Goal: Information Seeking & Learning: Learn about a topic

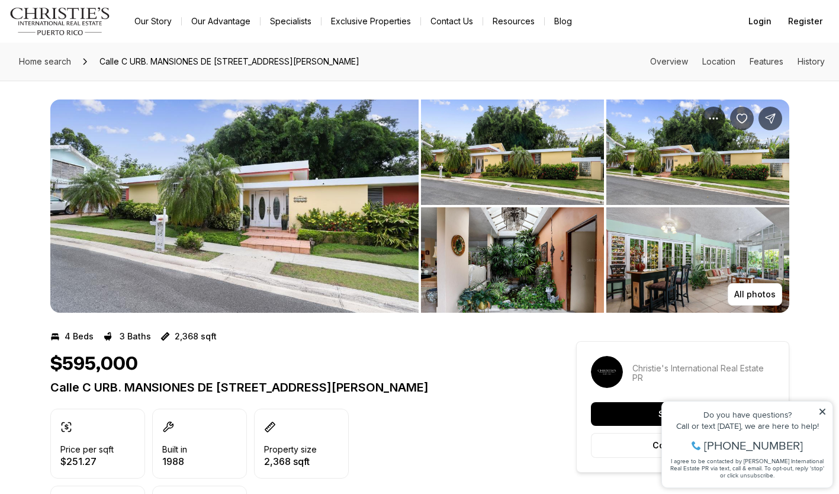
drag, startPoint x: 45, startPoint y: 387, endPoint x: 452, endPoint y: 379, distance: 407.4
copy p "Calle C URB. MANSIONES DE [STREET_ADDRESS][PERSON_NAME]"
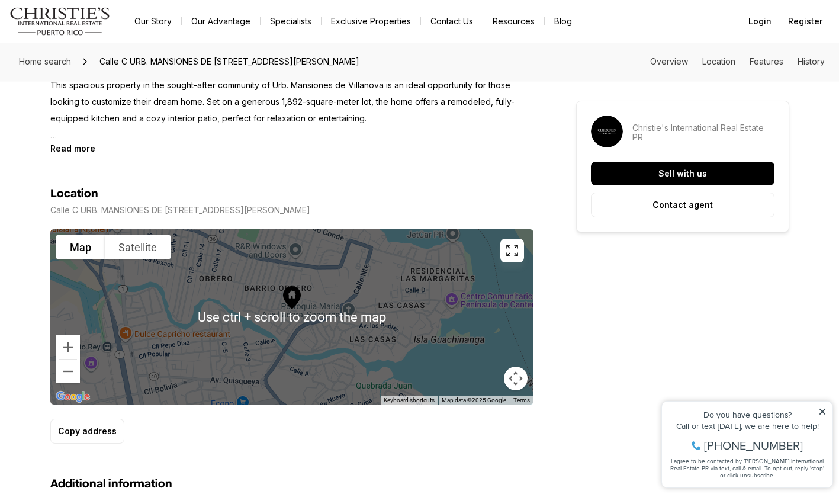
scroll to position [651, 0]
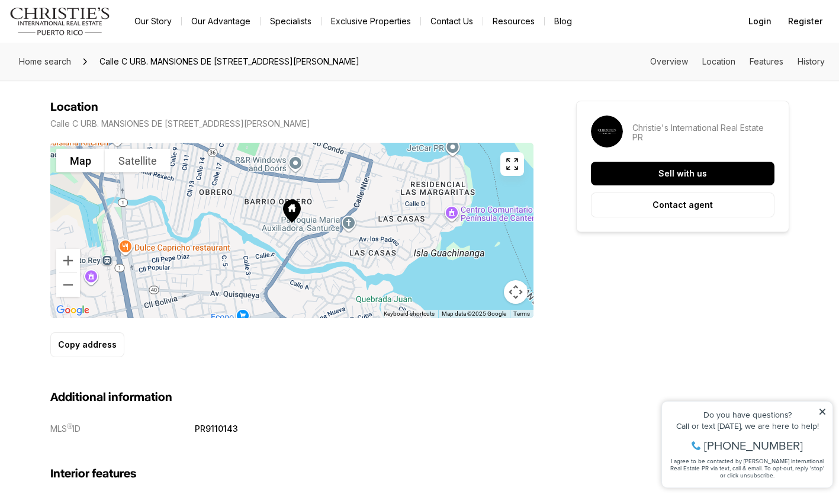
click at [78, 315] on img "Open this area in Google Maps (opens a new window)" at bounding box center [72, 310] width 39 height 15
drag, startPoint x: 49, startPoint y: 125, endPoint x: 336, endPoint y: 127, distance: 286.5
copy p "Calle C URB. MANSIONES DE [STREET_ADDRESS][PERSON_NAME]"
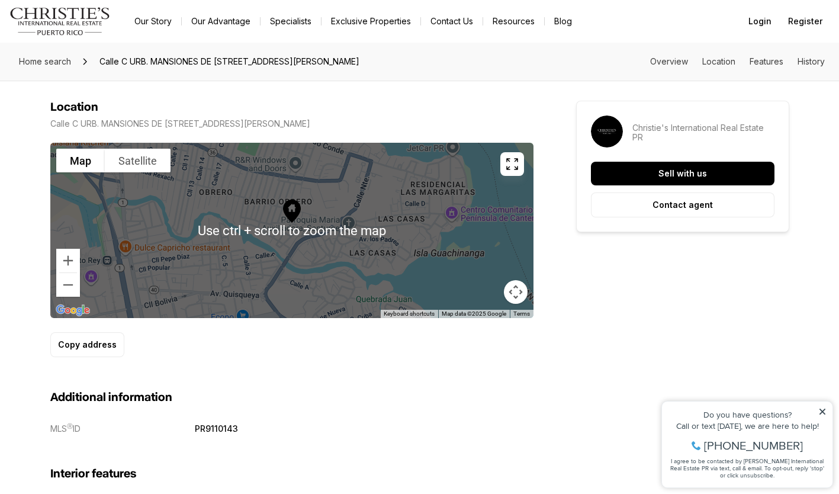
scroll to position [710, 0]
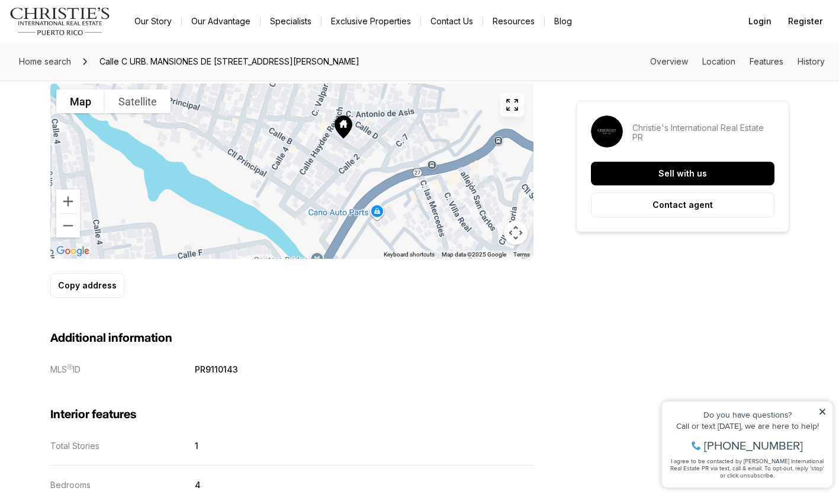
drag, startPoint x: 285, startPoint y: 147, endPoint x: 410, endPoint y: 198, distance: 134.9
click at [410, 198] on div at bounding box center [291, 170] width 483 height 175
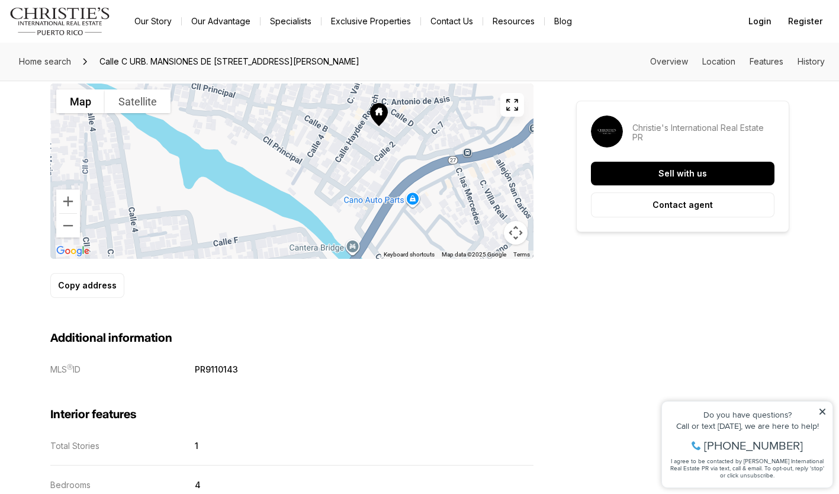
drag, startPoint x: 384, startPoint y: 131, endPoint x: 419, endPoint y: 121, distance: 37.1
click at [419, 121] on div at bounding box center [291, 170] width 483 height 175
click at [411, 201] on div at bounding box center [291, 170] width 483 height 175
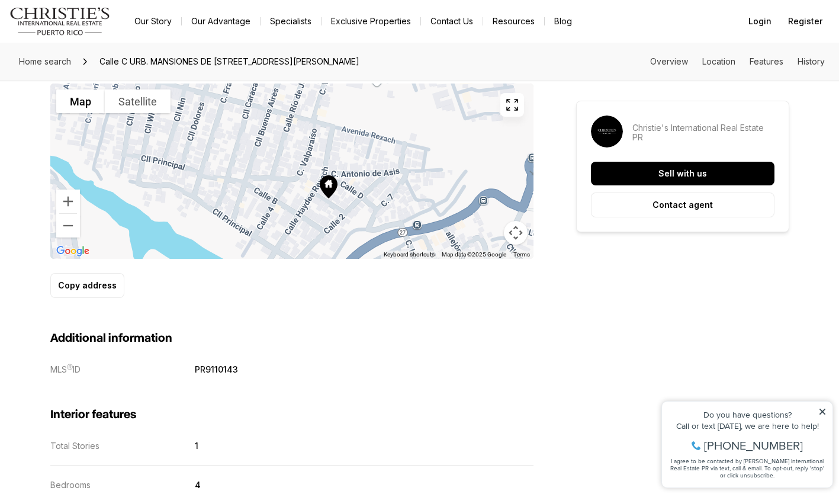
drag, startPoint x: 308, startPoint y: 149, endPoint x: 263, endPoint y: 210, distance: 75.8
click at [263, 210] on div at bounding box center [291, 170] width 483 height 175
click at [62, 198] on button "Zoom in" at bounding box center [68, 201] width 24 height 24
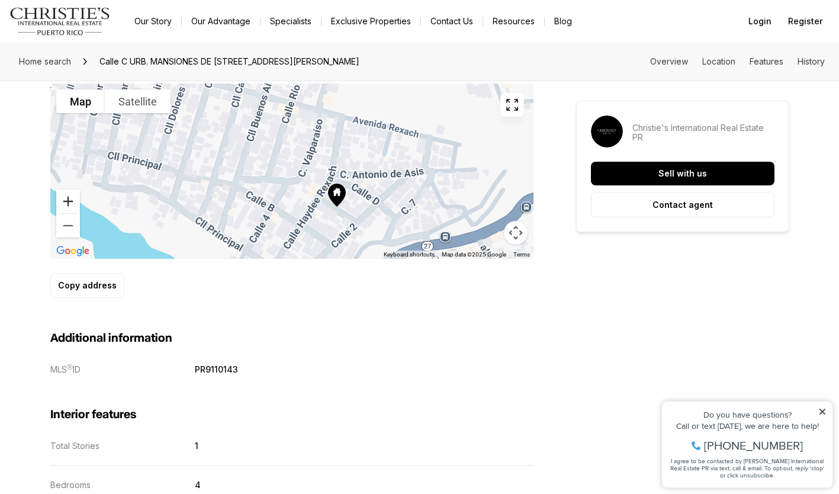
click at [62, 198] on button "Zoom in" at bounding box center [68, 201] width 24 height 24
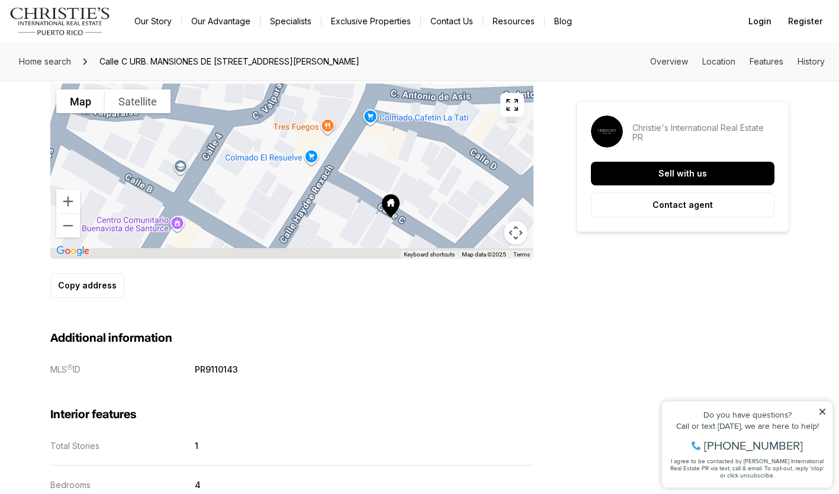
drag, startPoint x: 62, startPoint y: 198, endPoint x: 303, endPoint y: 121, distance: 253.1
click at [303, 121] on div at bounding box center [291, 170] width 483 height 175
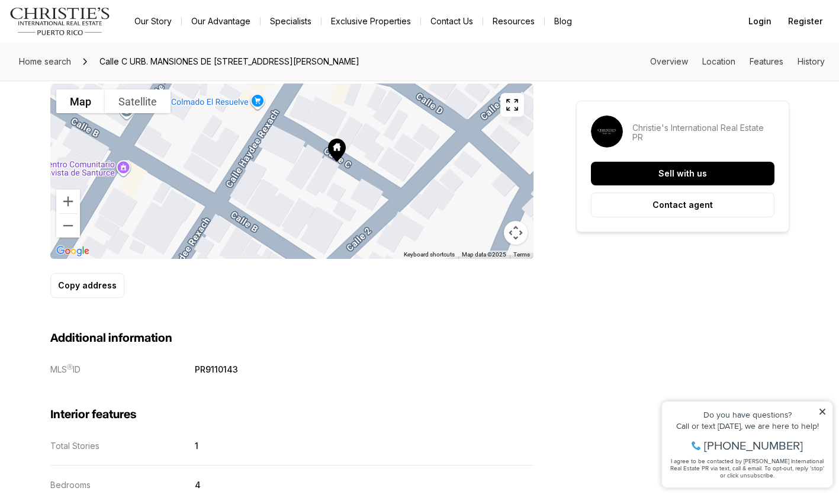
drag, startPoint x: 342, startPoint y: 185, endPoint x: 275, endPoint y: 128, distance: 86.9
click at [275, 128] on div at bounding box center [291, 170] width 483 height 175
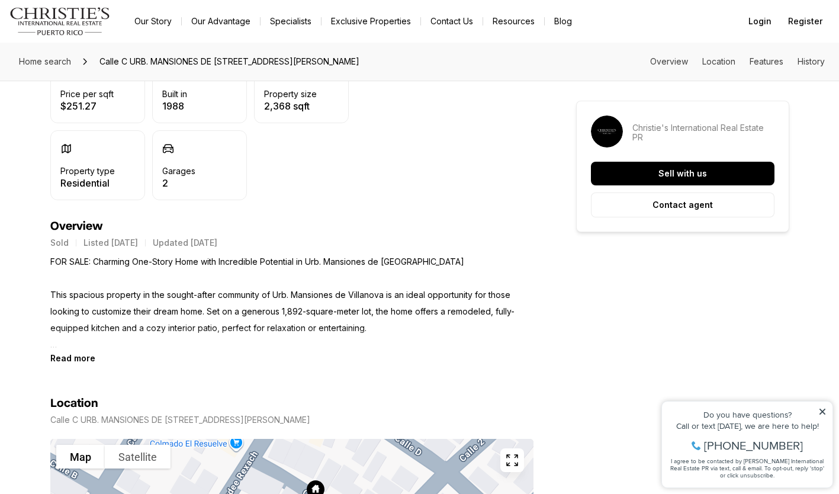
scroll to position [355, 0]
